Goal: Task Accomplishment & Management: Manage account settings

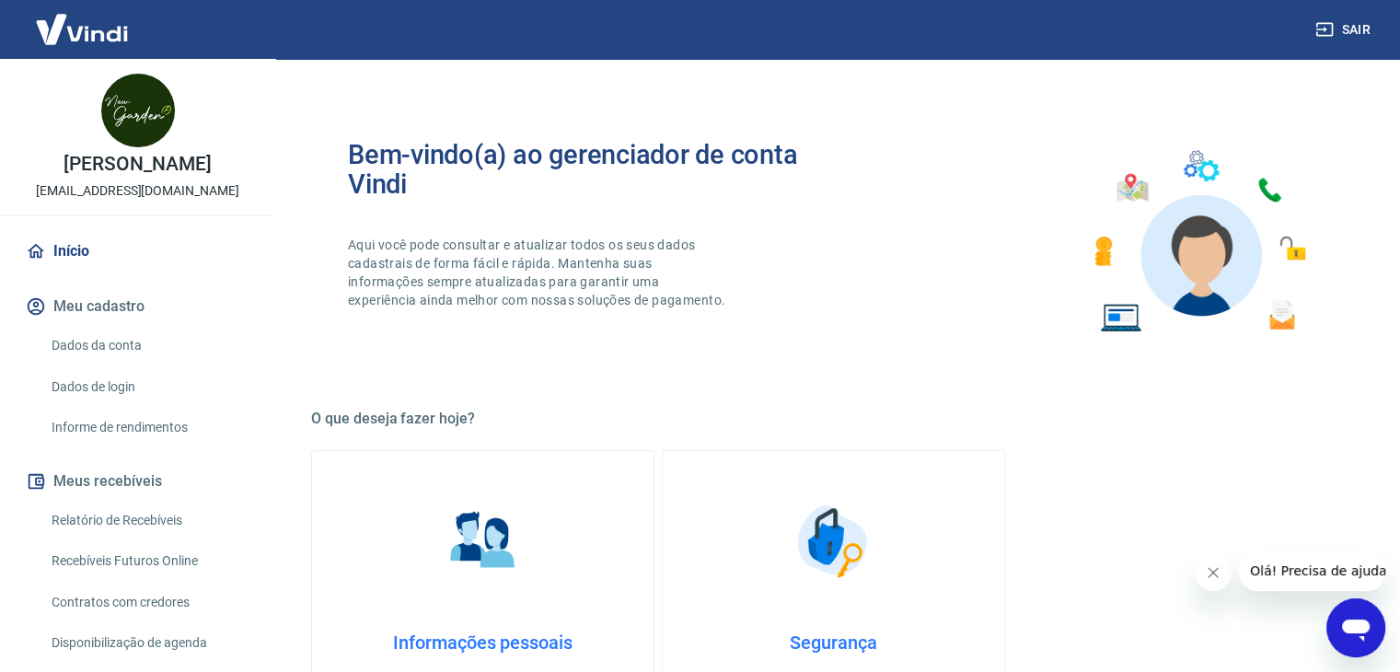
click at [90, 347] on link "Dados da conta" at bounding box center [148, 346] width 209 height 38
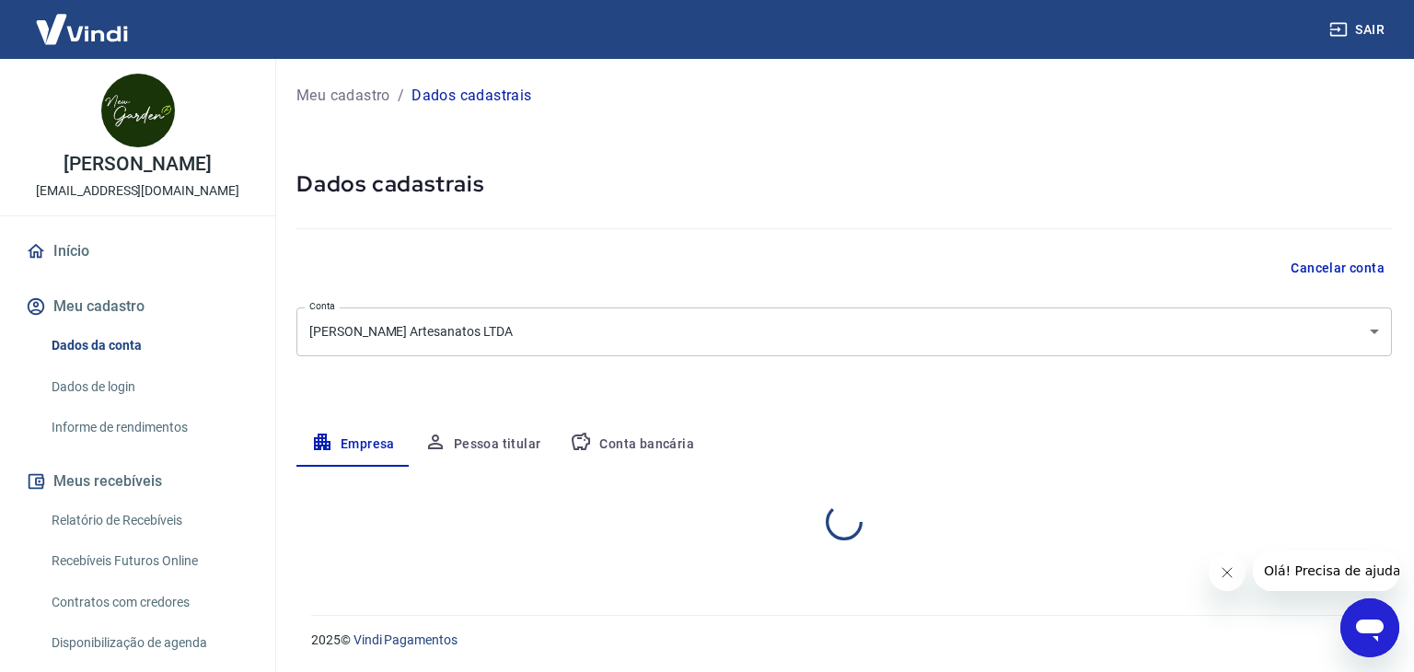
select select "PR"
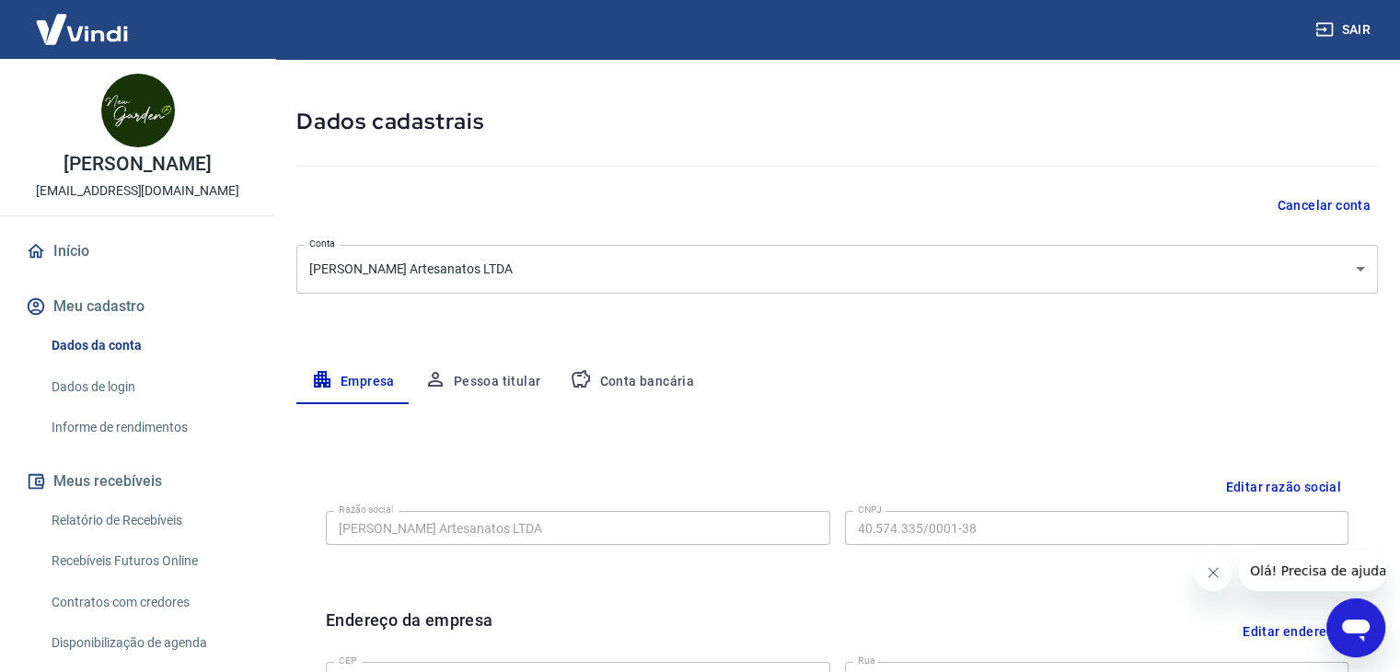
scroll to position [184, 0]
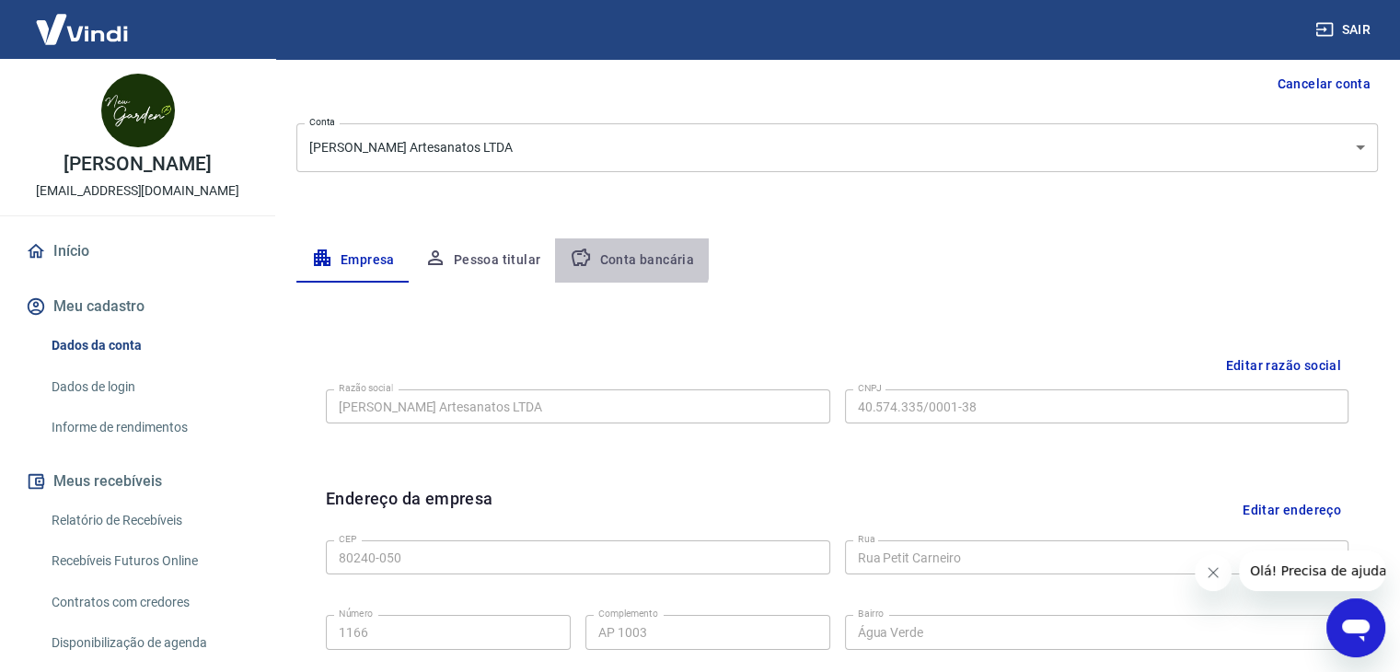
click at [628, 256] on button "Conta bancária" at bounding box center [632, 260] width 154 height 44
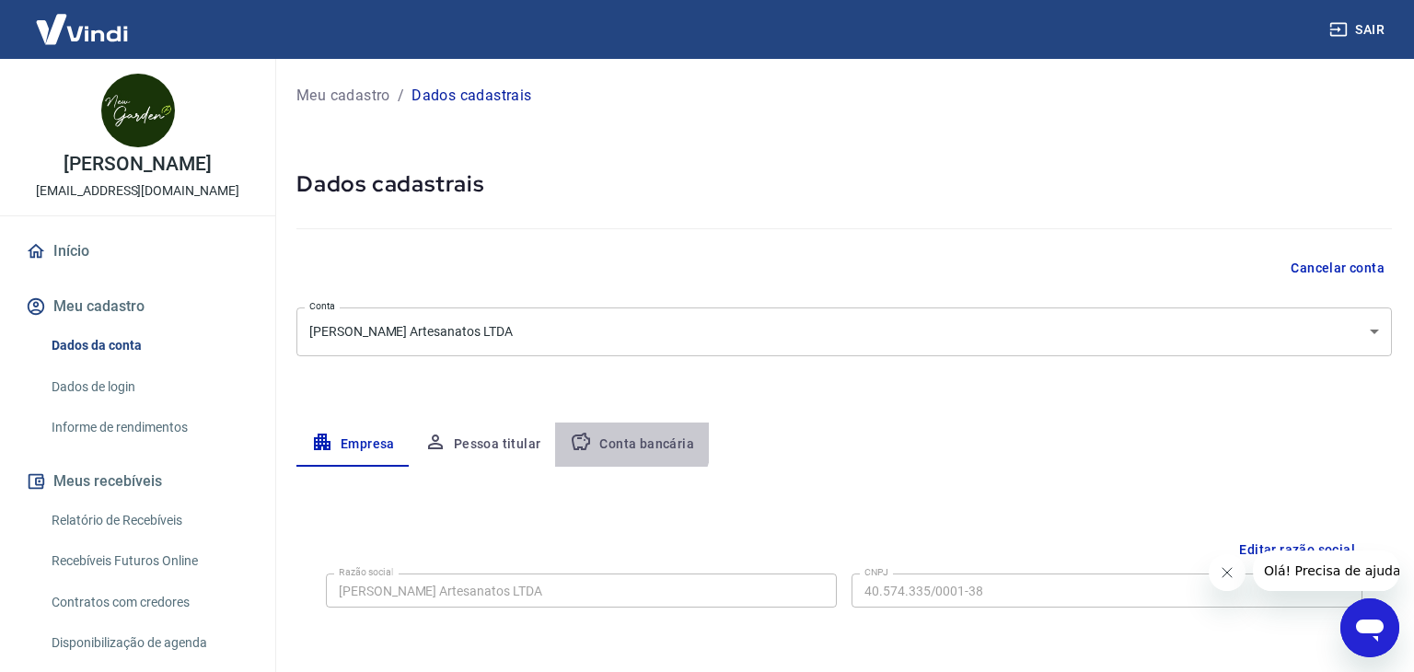
select select "1"
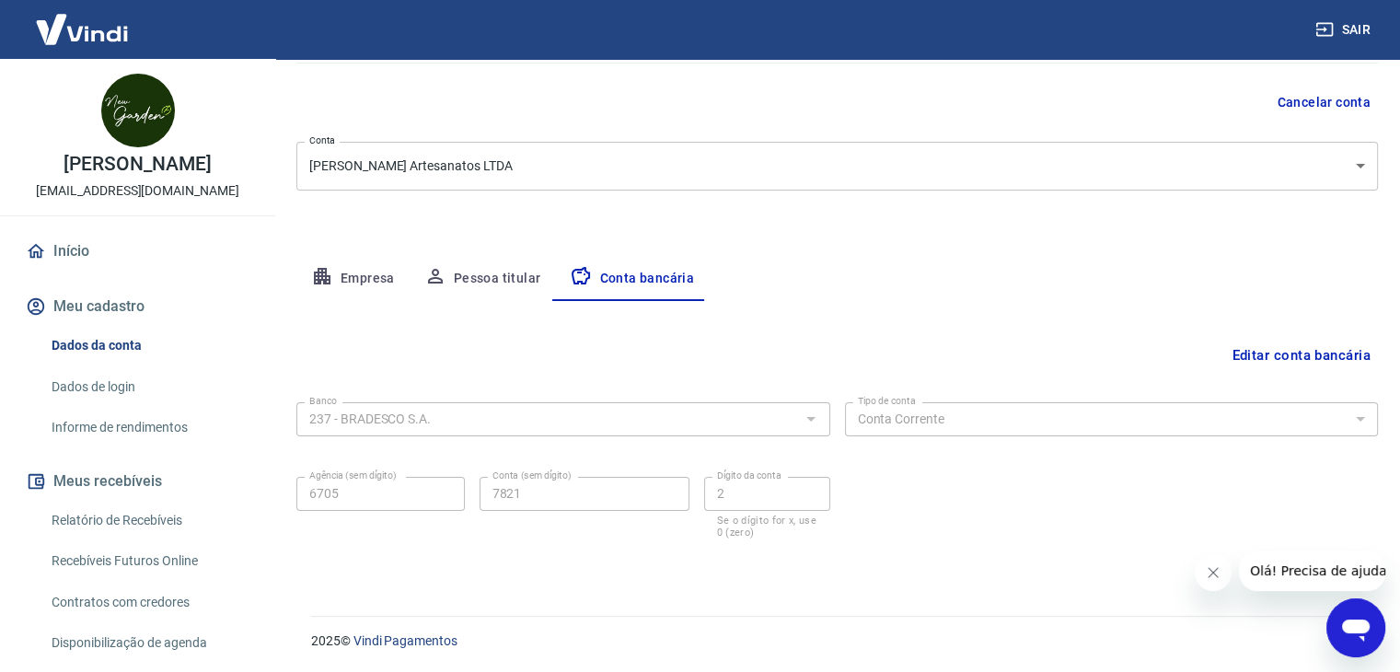
scroll to position [166, 0]
click at [1248, 354] on button "Editar conta bancária" at bounding box center [1301, 355] width 154 height 35
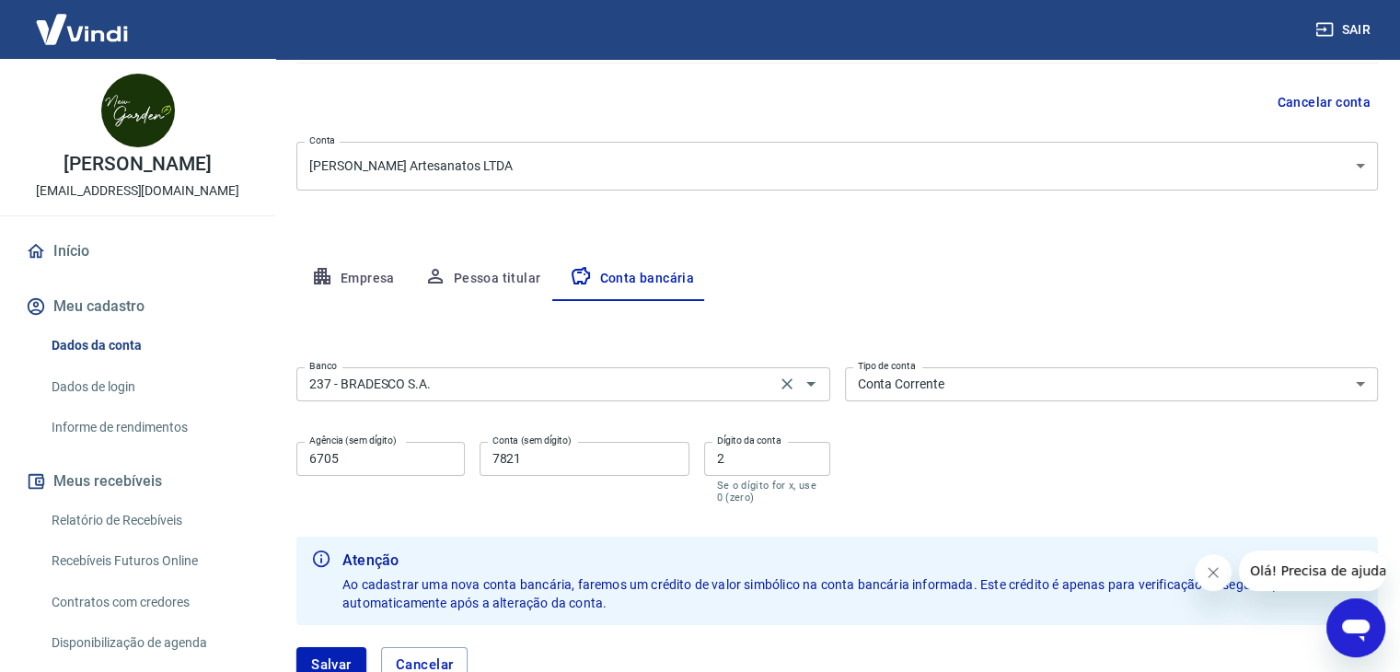
click at [538, 384] on input "237 - BRADESCO S.A." at bounding box center [536, 384] width 469 height 23
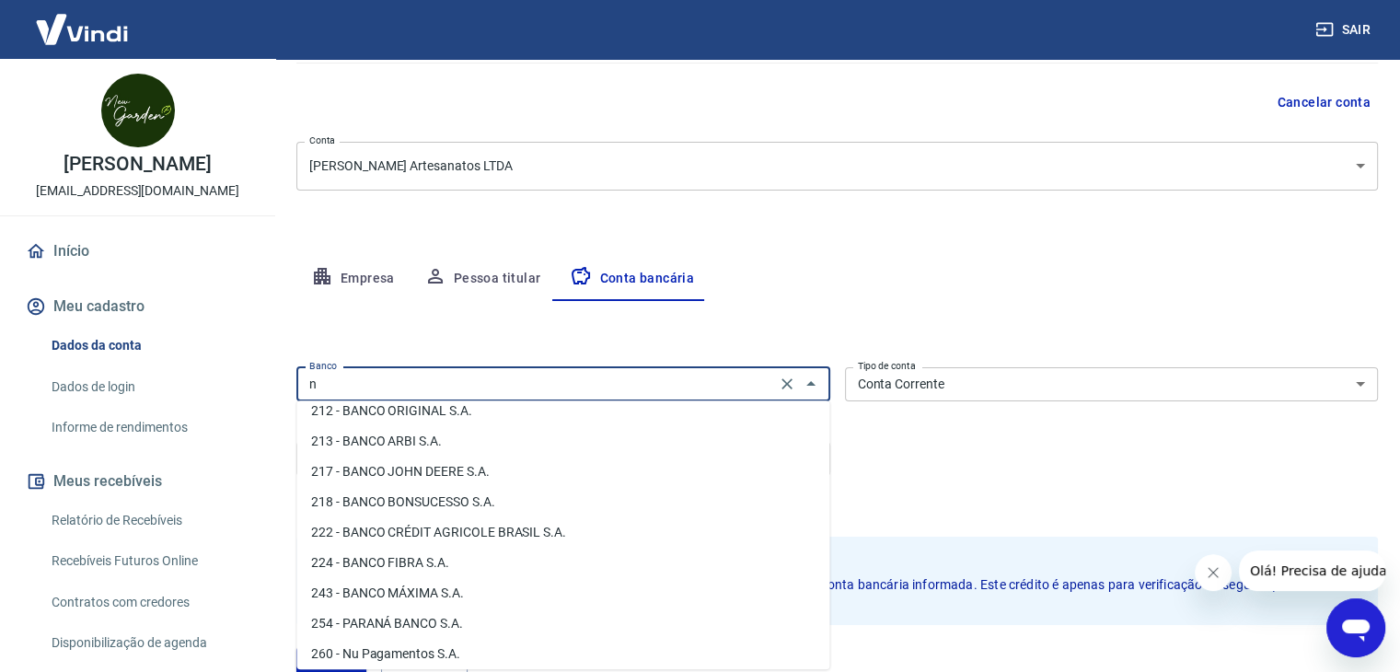
scroll to position [0, 0]
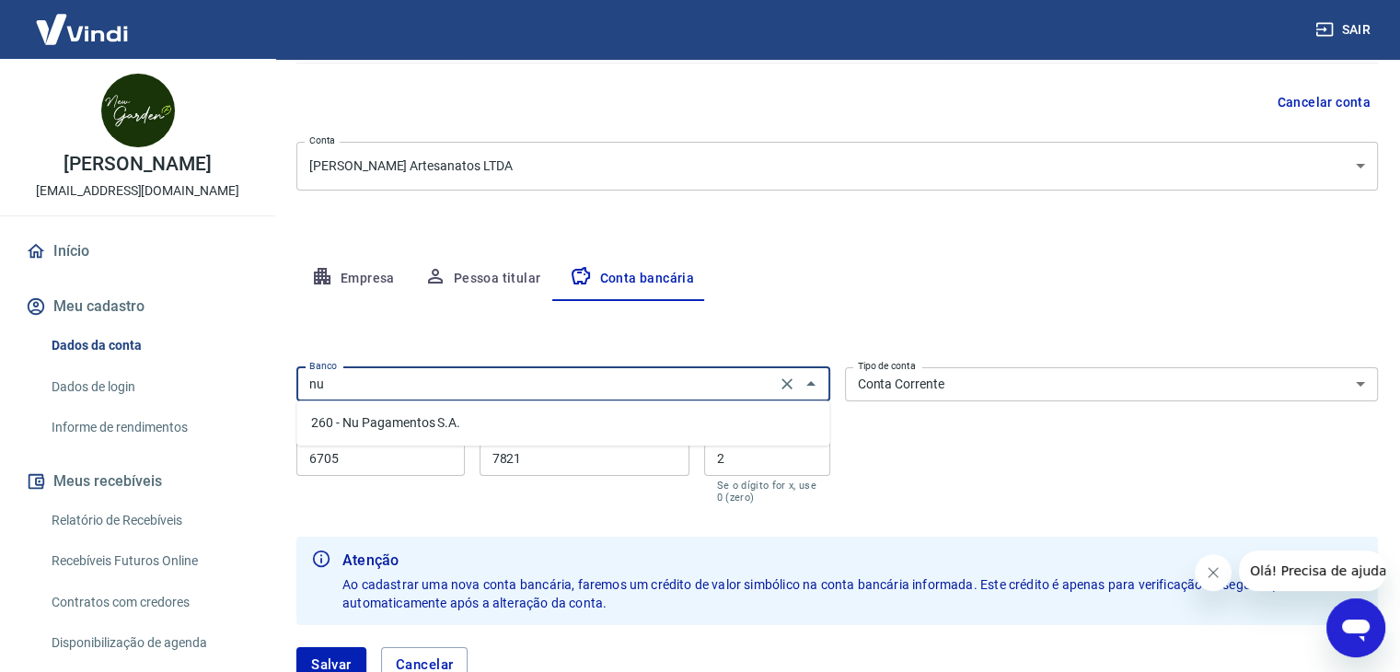
click at [550, 423] on li "260 - Nu Pagamentos S.A." at bounding box center [562, 423] width 533 height 30
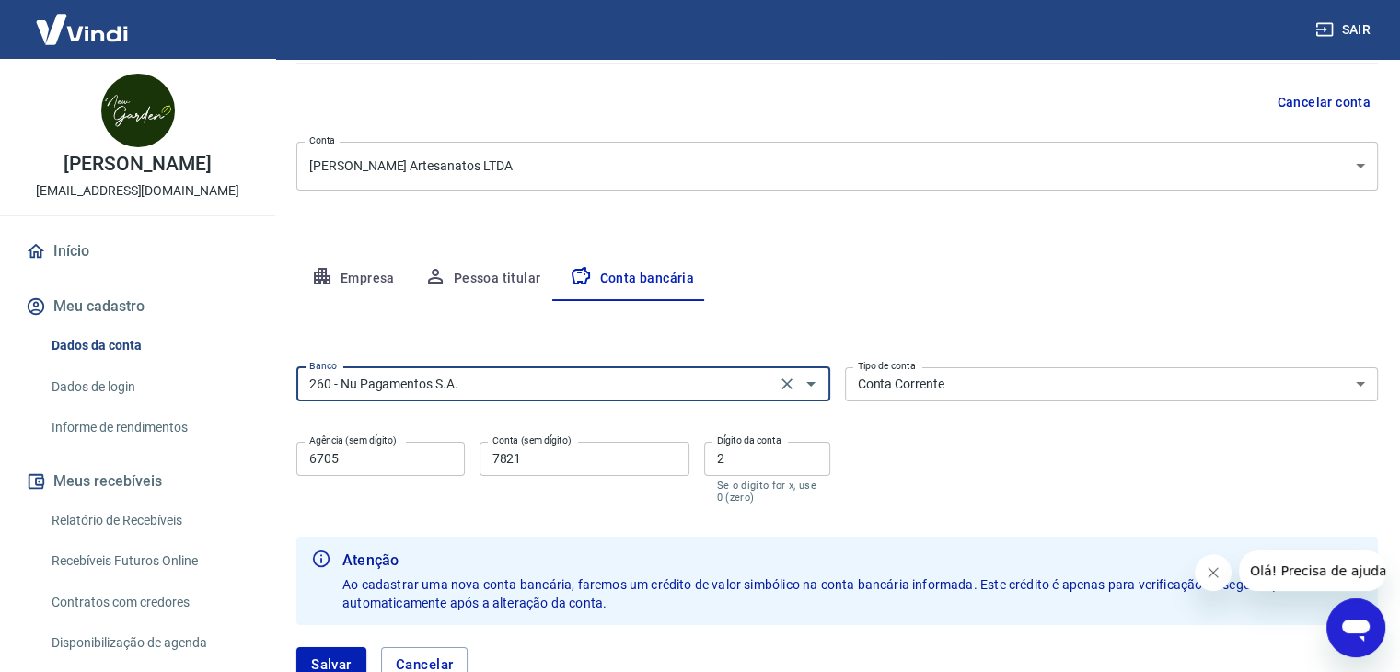
type input "260 - Nu Pagamentos S.A."
click at [454, 482] on div "Agência (sem dígito) 6705 Agência (sem dígito)" at bounding box center [380, 473] width 168 height 62
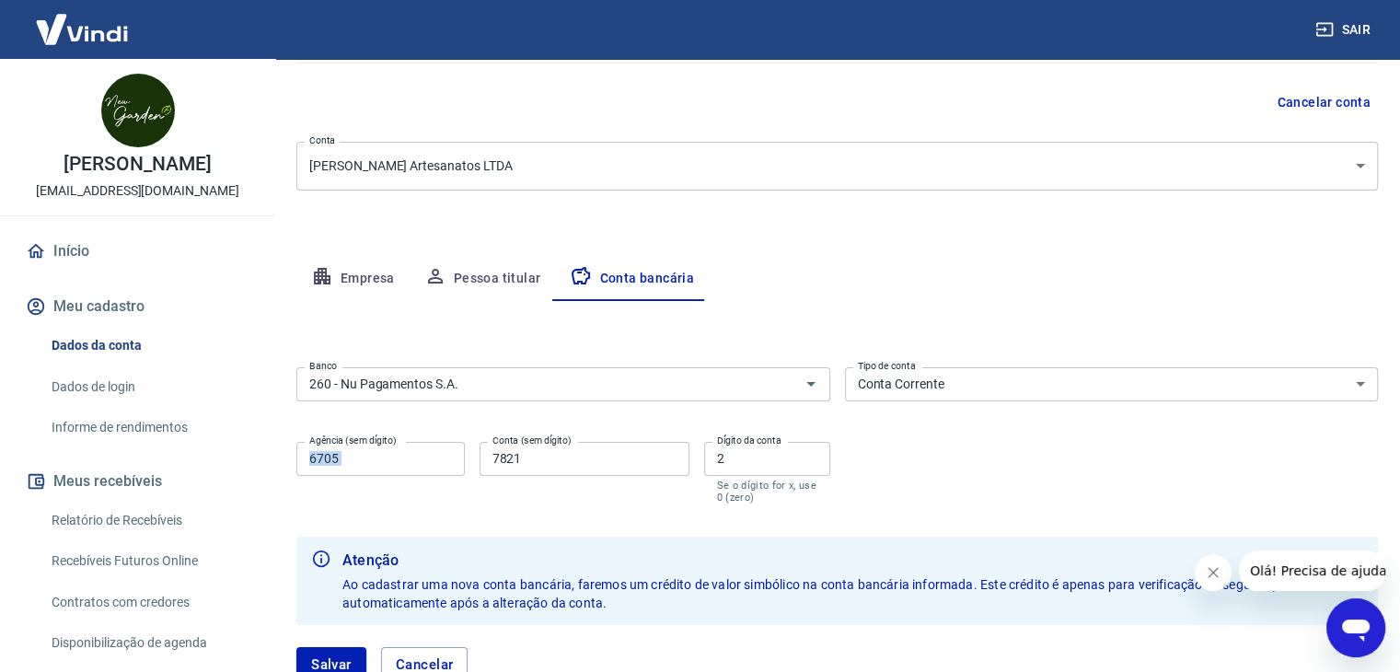
click at [453, 482] on div "Agência (sem dígito) 6705 Agência (sem dígito)" at bounding box center [380, 473] width 168 height 62
click at [434, 461] on input "6705" at bounding box center [380, 459] width 168 height 34
paste input "0001"
type input "0001"
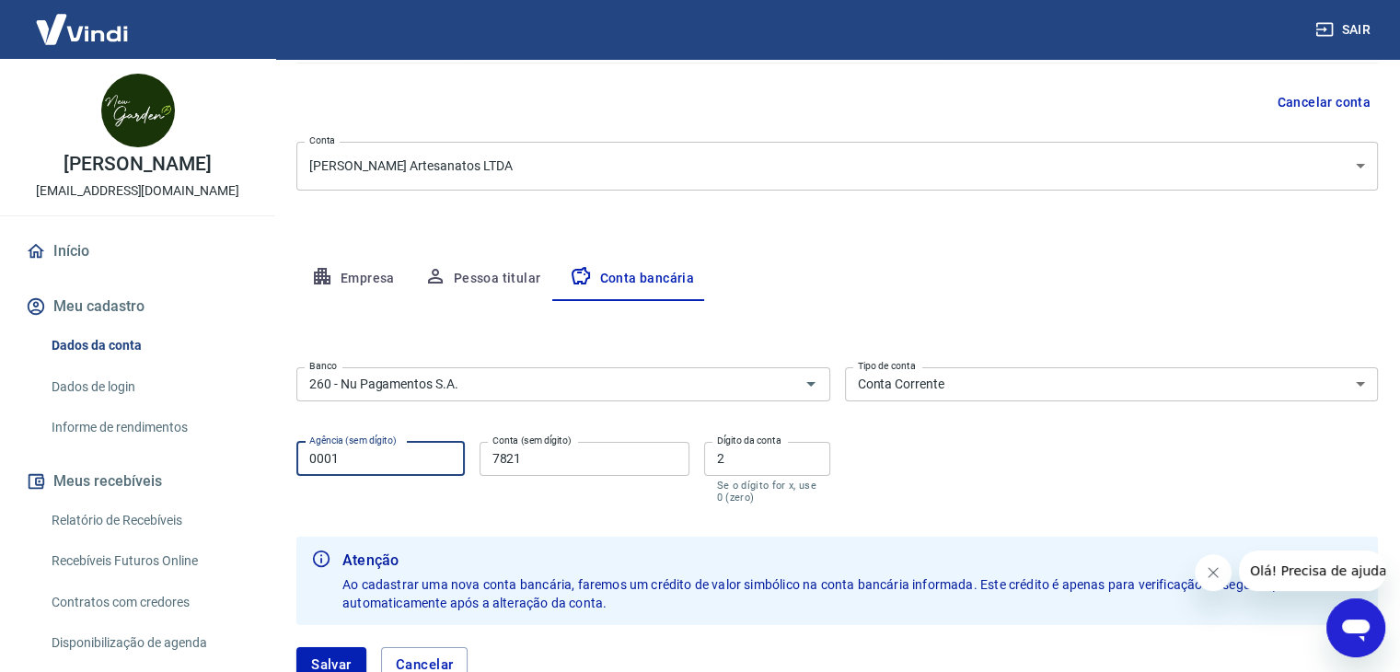
click at [640, 478] on div "Conta (sem dígito) 7821 Conta (sem dígito)" at bounding box center [585, 473] width 210 height 62
click at [632, 461] on input "7821" at bounding box center [585, 459] width 210 height 34
click at [631, 461] on input "7821" at bounding box center [585, 459] width 210 height 34
paste input "359448064"
type input "359448064"
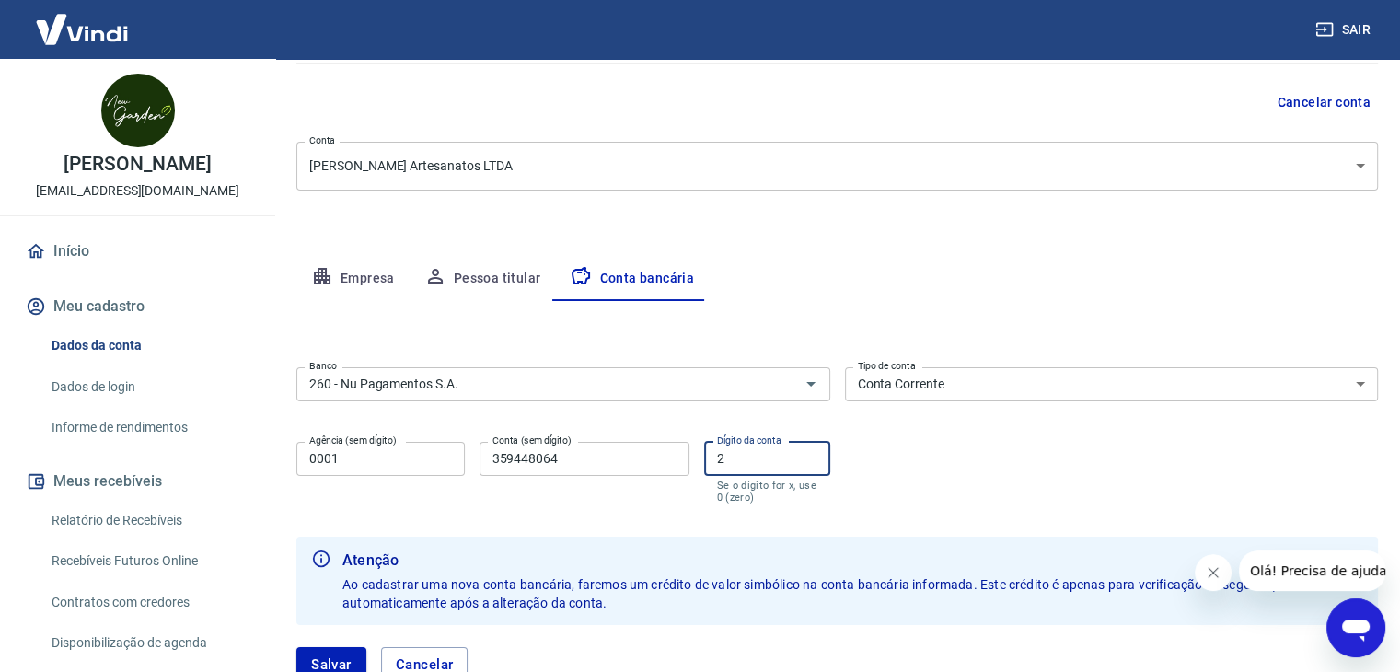
click at [733, 461] on input "2" at bounding box center [767, 459] width 126 height 34
type input "4"
click at [1009, 446] on div "Banco 260 - Nu Pagamentos S.A. Banco Tipo de conta Conta Corrente Conta Poupanç…" at bounding box center [837, 433] width 1082 height 147
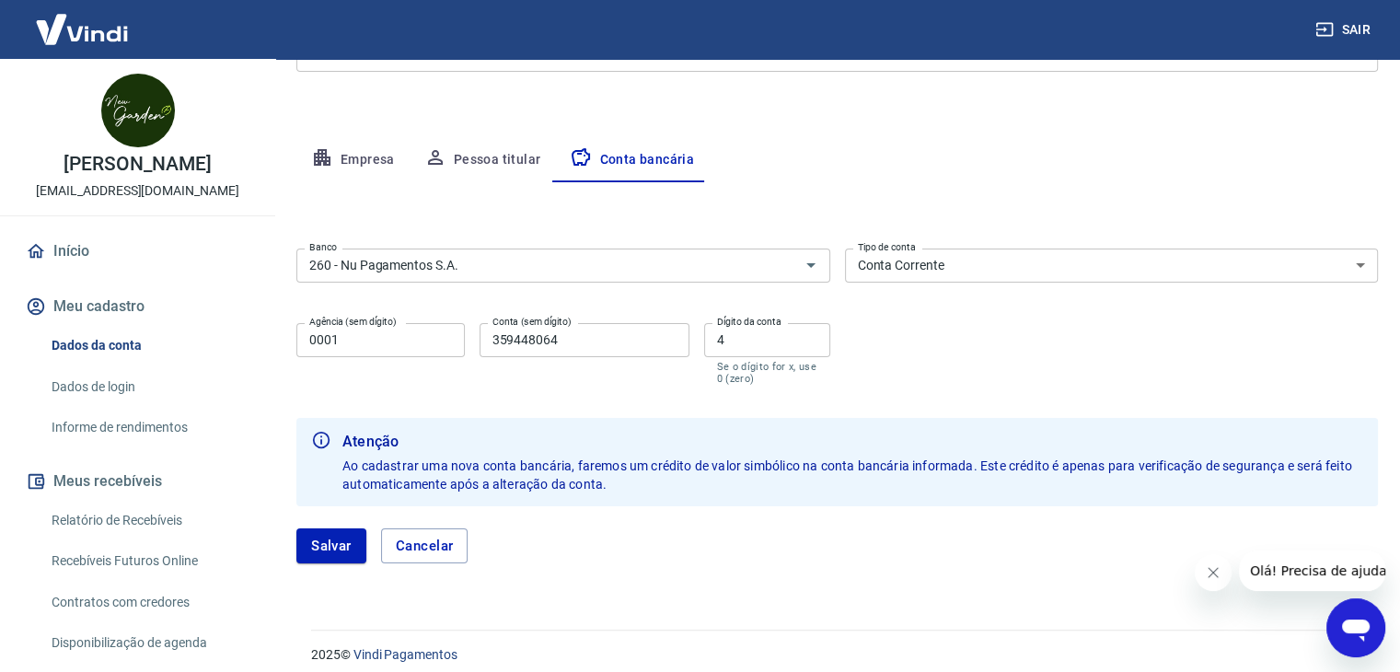
scroll to position [298, 0]
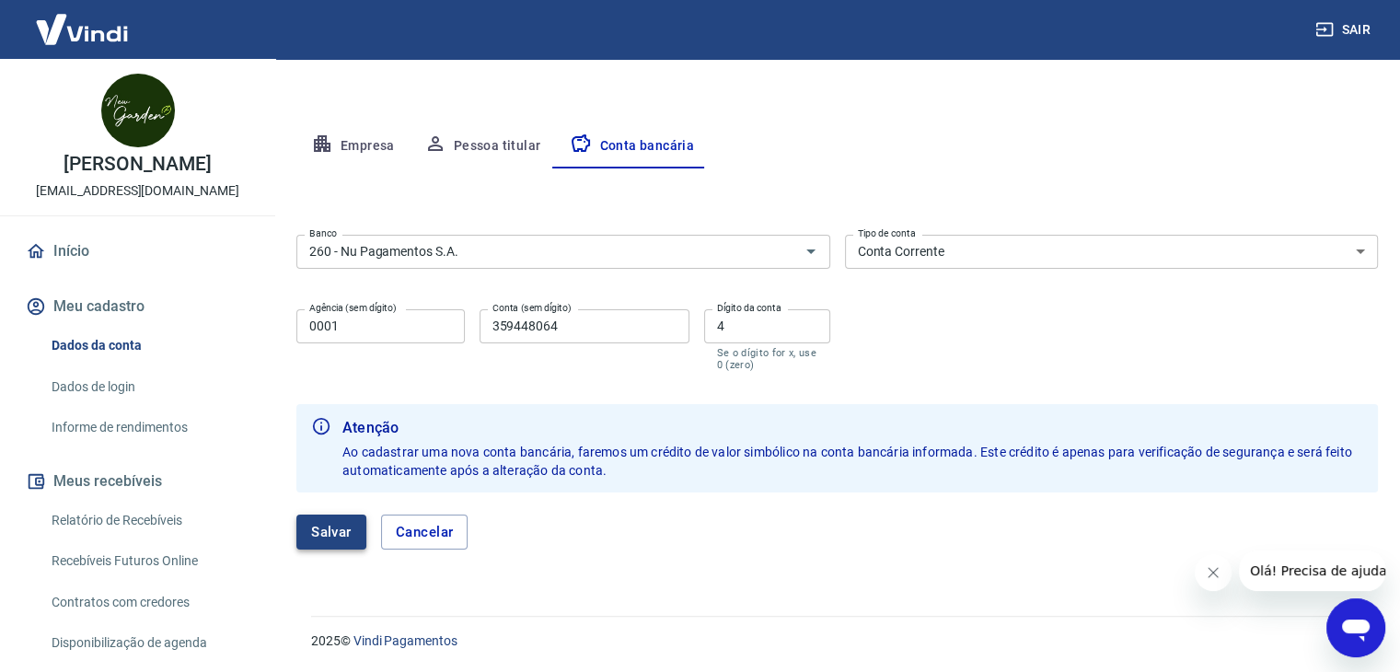
click at [341, 525] on button "Salvar" at bounding box center [331, 532] width 70 height 35
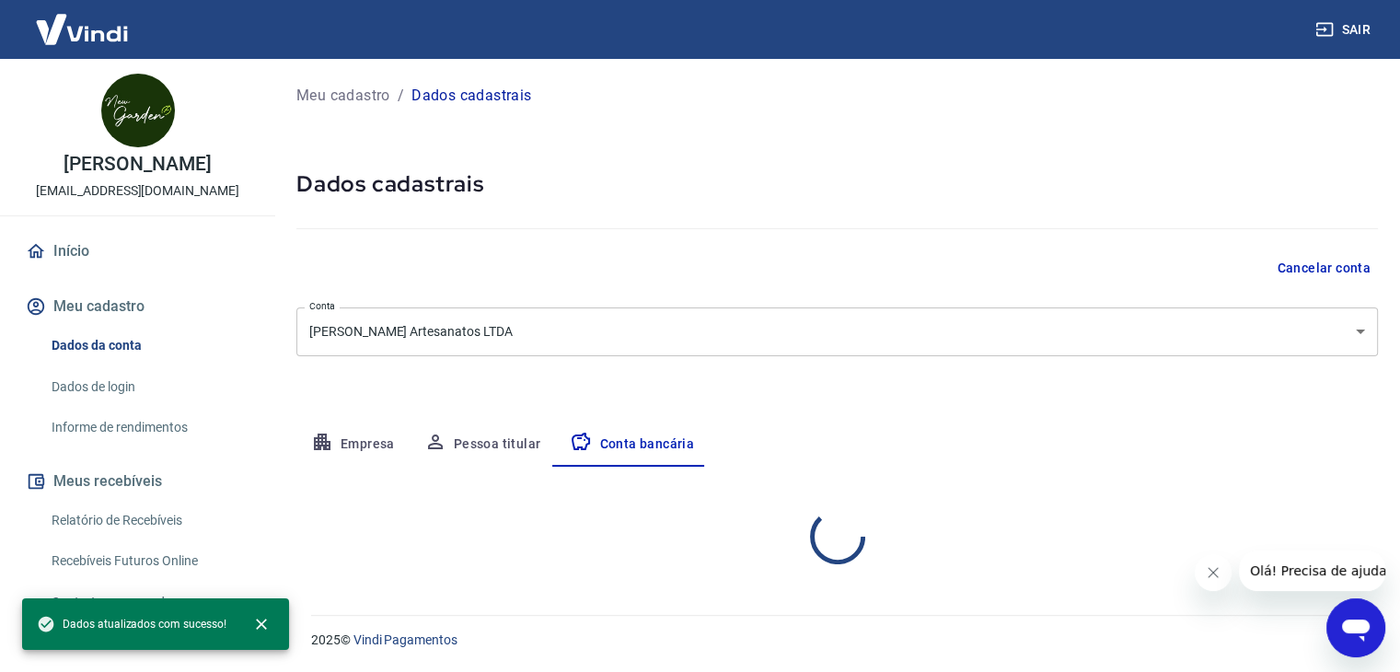
scroll to position [0, 0]
select select "1"
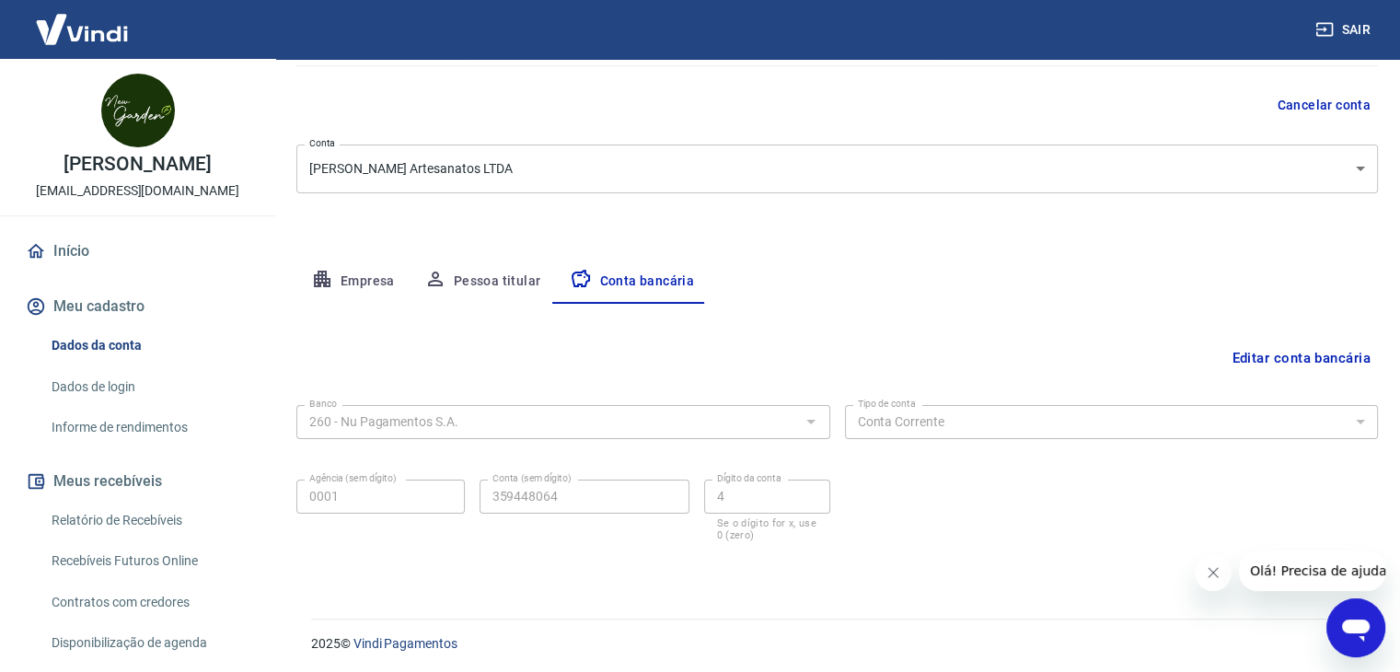
scroll to position [166, 0]
